Goal: Task Accomplishment & Management: Manage account settings

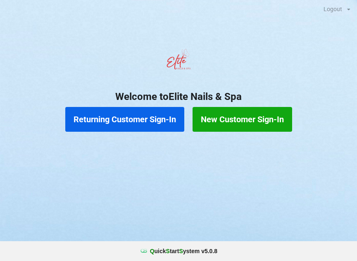
click at [140, 114] on button "Returning Customer Sign-In" at bounding box center [124, 119] width 119 height 25
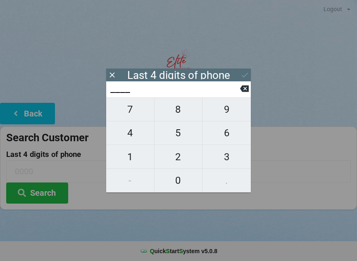
click at [135, 125] on button "4" at bounding box center [130, 134] width 48 height 24
type input "4___"
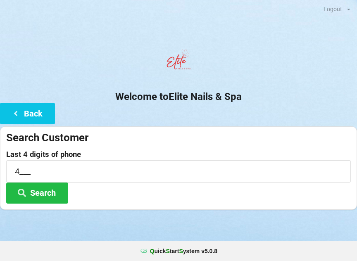
click at [251, 87] on center "Welcome to Elite Nails & Spa" at bounding box center [178, 74] width 357 height 58
click at [24, 171] on input "4___" at bounding box center [178, 171] width 345 height 22
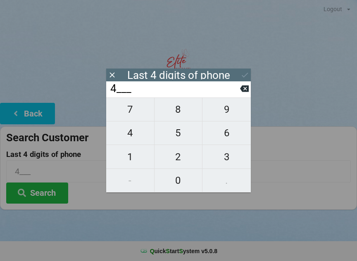
click at [244, 91] on icon at bounding box center [244, 89] width 9 height 7
type input "____"
click at [229, 114] on span "9" at bounding box center [227, 109] width 48 height 17
type input "9___"
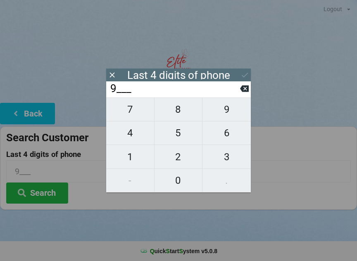
click at [231, 135] on span "6" at bounding box center [227, 132] width 48 height 17
type input "96__"
click at [176, 158] on span "2" at bounding box center [179, 156] width 48 height 17
type input "962_"
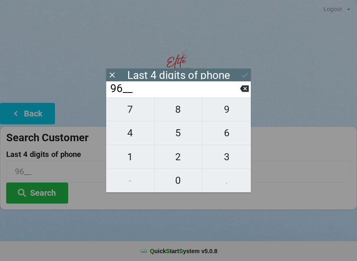
type input "962_"
click at [226, 114] on span "9" at bounding box center [227, 109] width 48 height 17
type input "9629"
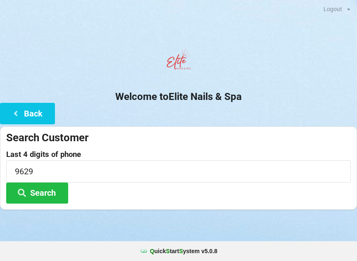
click at [44, 191] on button "Search" at bounding box center [37, 193] width 62 height 21
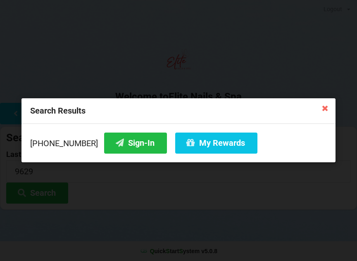
click at [124, 143] on button "Sign-In" at bounding box center [135, 143] width 63 height 21
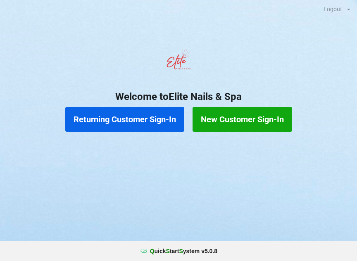
click at [141, 121] on button "Returning Customer Sign-In" at bounding box center [124, 119] width 119 height 25
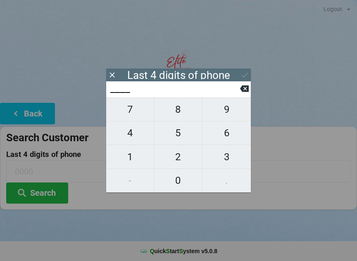
click at [131, 136] on span "4" at bounding box center [130, 132] width 48 height 17
type input "4___"
click at [246, 89] on icon at bounding box center [244, 89] width 9 height 7
click at [187, 154] on span "2" at bounding box center [179, 156] width 48 height 17
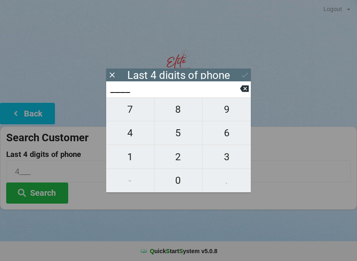
type input "2___"
click at [135, 161] on span "1" at bounding box center [130, 156] width 48 height 17
type input "21__"
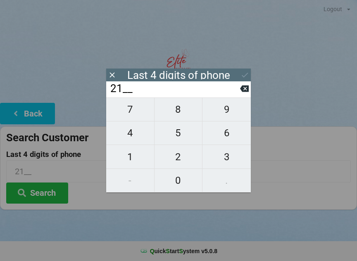
click at [180, 180] on span "0" at bounding box center [179, 180] width 48 height 17
type input "210_"
click at [133, 155] on span "1" at bounding box center [130, 156] width 48 height 17
type input "2101"
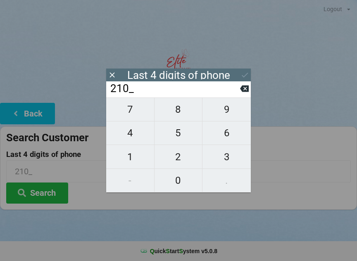
type input "2101"
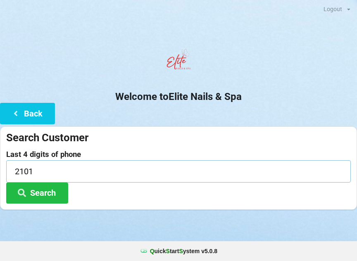
click at [313, 165] on input "2101" at bounding box center [178, 171] width 345 height 22
click at [332, 143] on div "Search Customer" at bounding box center [178, 138] width 345 height 14
click at [52, 197] on button "Search" at bounding box center [37, 193] width 62 height 21
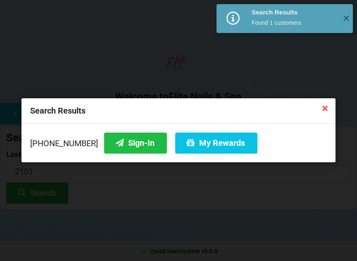
click at [133, 143] on button "Sign-In" at bounding box center [135, 143] width 63 height 21
